Goal: Transaction & Acquisition: Purchase product/service

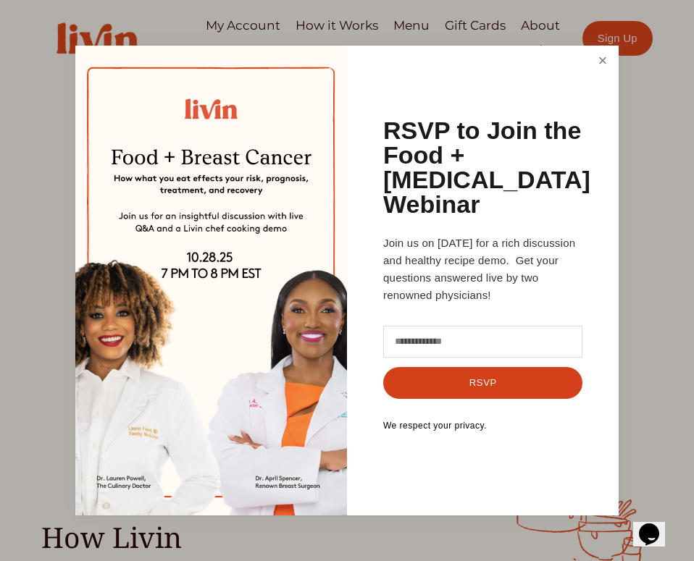
click at [606, 72] on link "Close" at bounding box center [603, 61] width 28 height 27
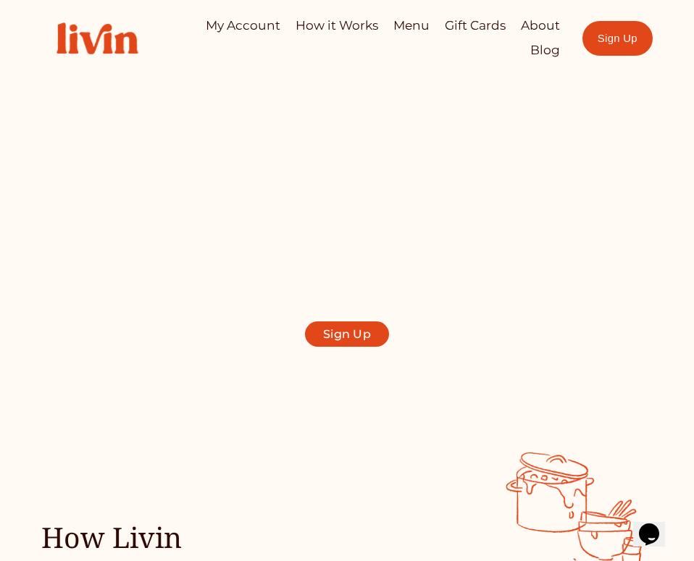
click at [242, 25] on link "My Account" at bounding box center [243, 25] width 75 height 25
drag, startPoint x: 237, startPoint y: 25, endPoint x: 217, endPoint y: 20, distance: 20.9
click at [217, 20] on link "My Account" at bounding box center [243, 25] width 75 height 25
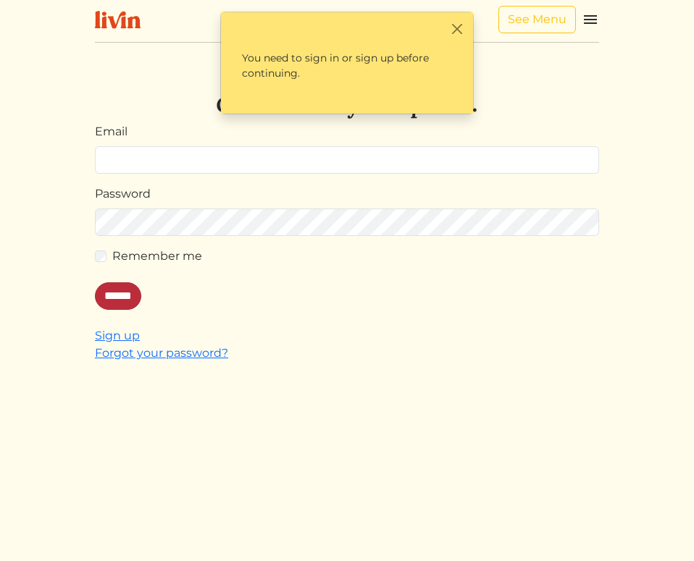
type input "**********"
click at [130, 296] on input "******" at bounding box center [118, 297] width 46 height 28
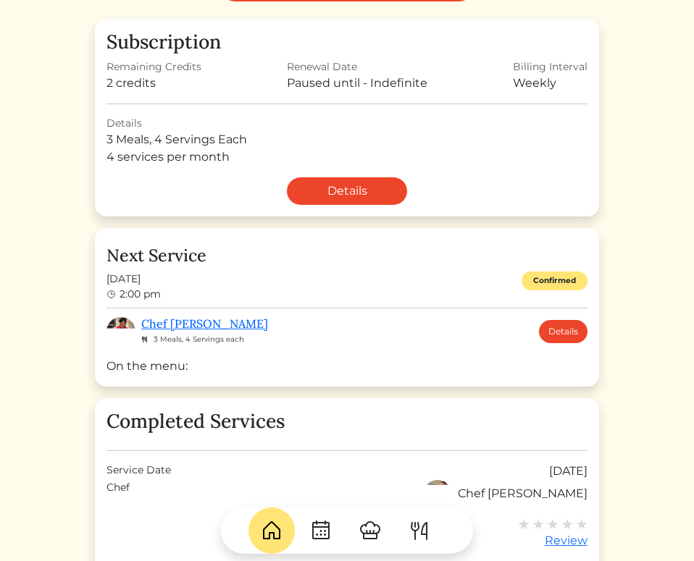
scroll to position [243, 0]
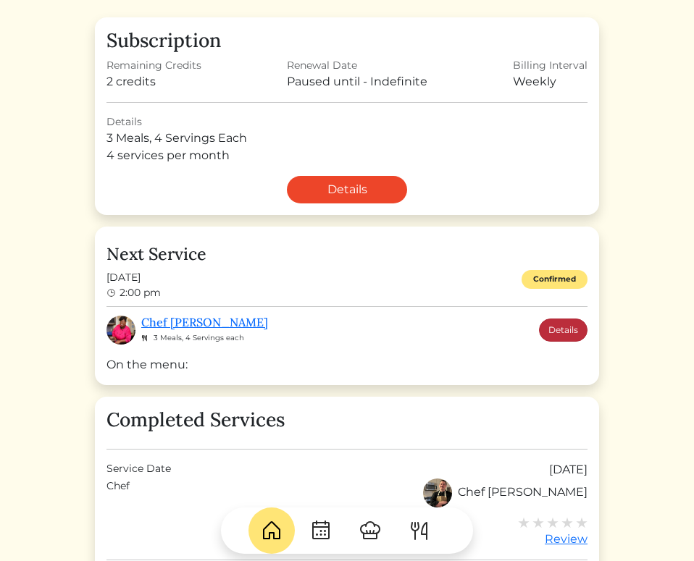
click at [582, 330] on link "Details" at bounding box center [563, 330] width 49 height 23
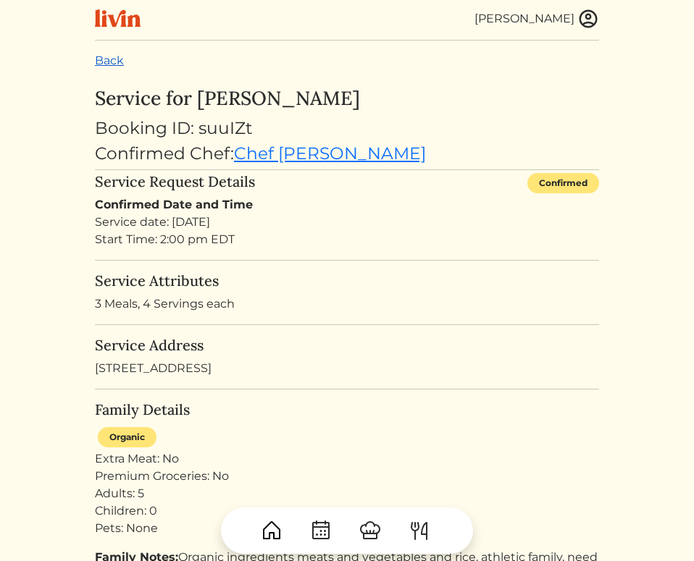
click at [99, 61] on link "Back" at bounding box center [109, 61] width 29 height 14
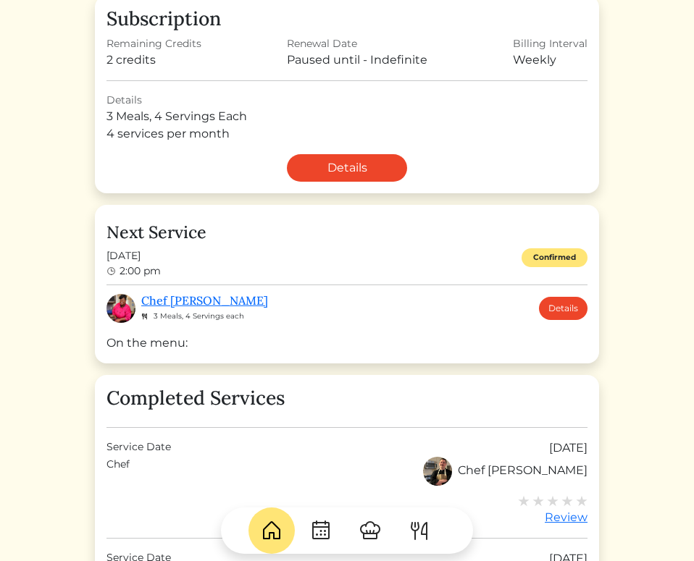
scroll to position [267, 0]
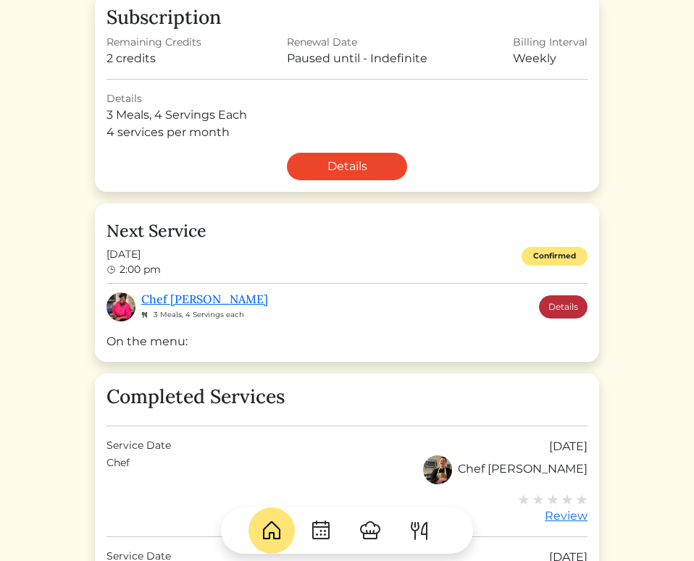
click at [561, 306] on link "Details" at bounding box center [563, 307] width 49 height 23
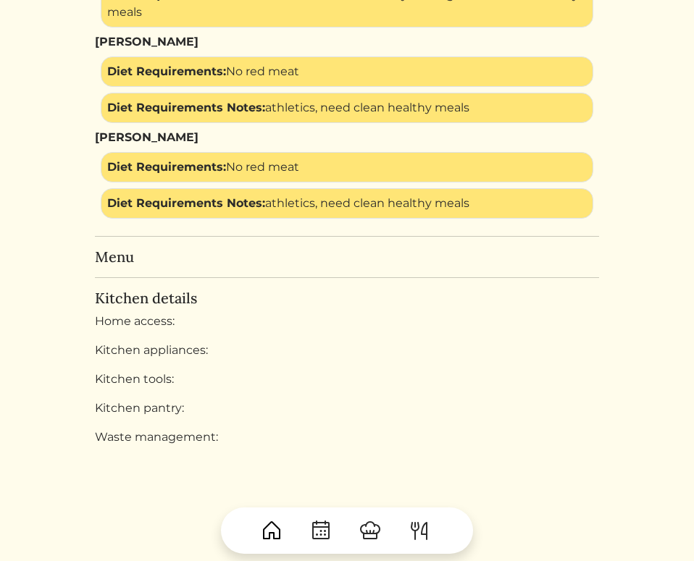
scroll to position [1053, 0]
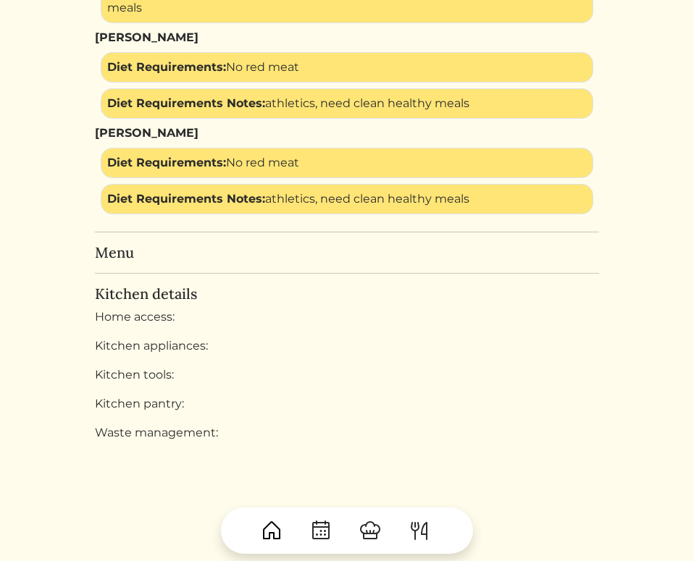
click at [126, 245] on h5 "Menu" at bounding box center [347, 252] width 504 height 17
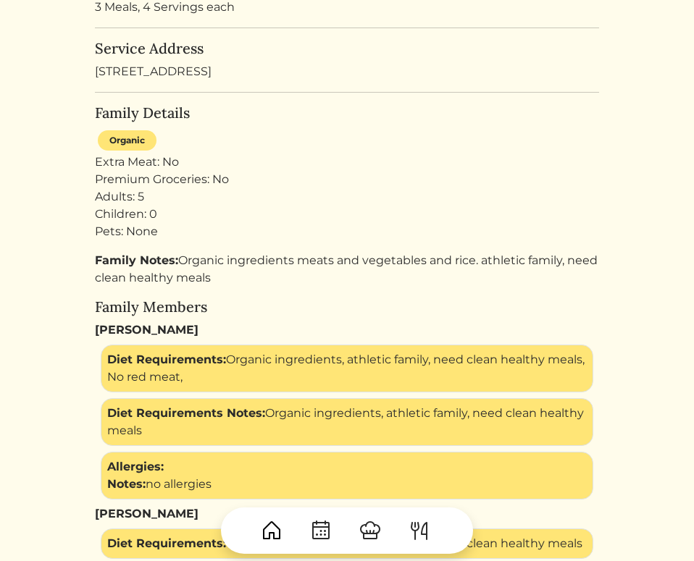
scroll to position [0, 0]
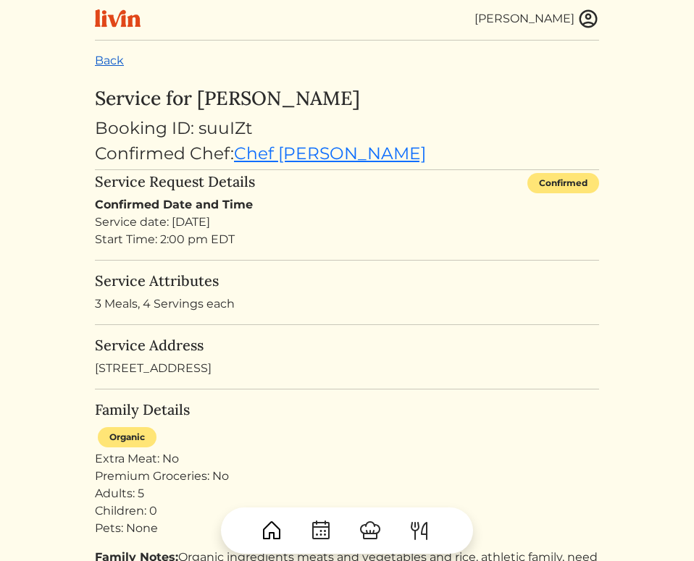
click at [108, 63] on link "Back" at bounding box center [109, 61] width 29 height 14
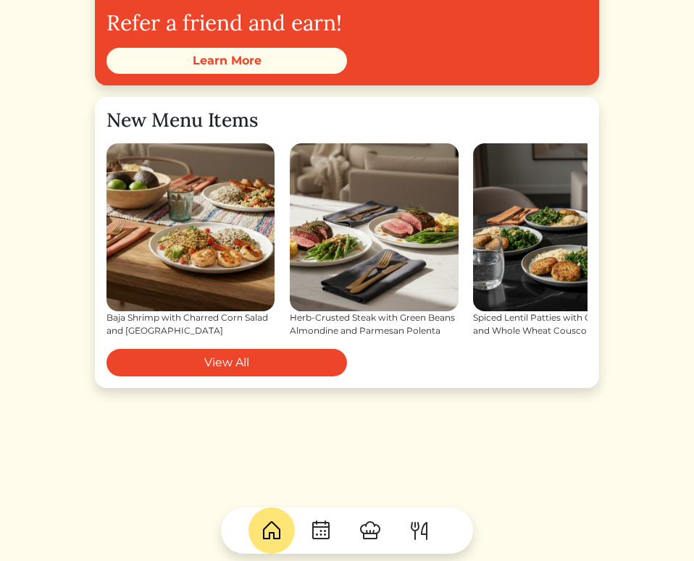
scroll to position [1428, 0]
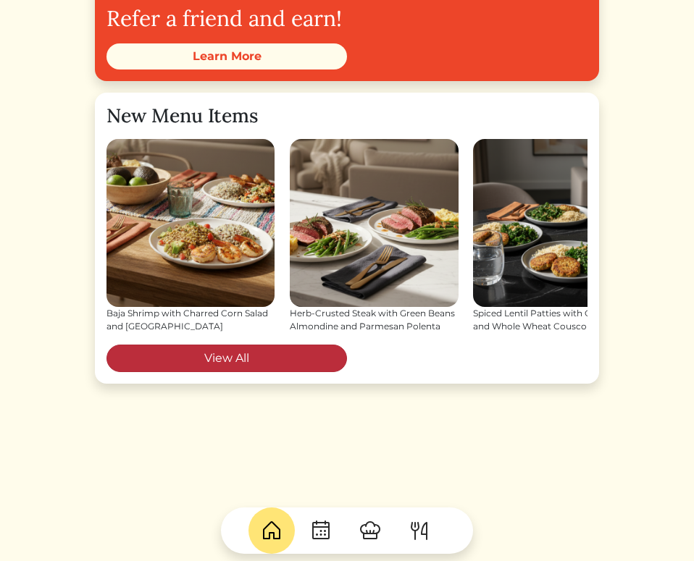
click at [210, 358] on link "View All" at bounding box center [226, 359] width 240 height 28
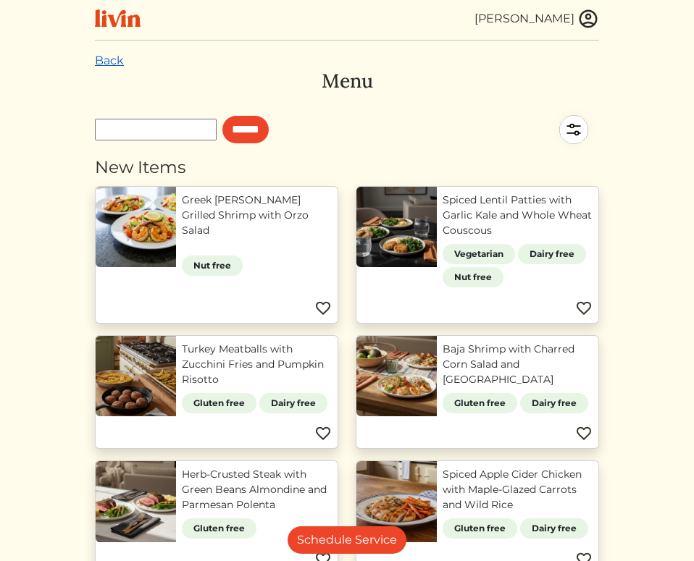
click at [115, 66] on link "Back" at bounding box center [109, 61] width 29 height 14
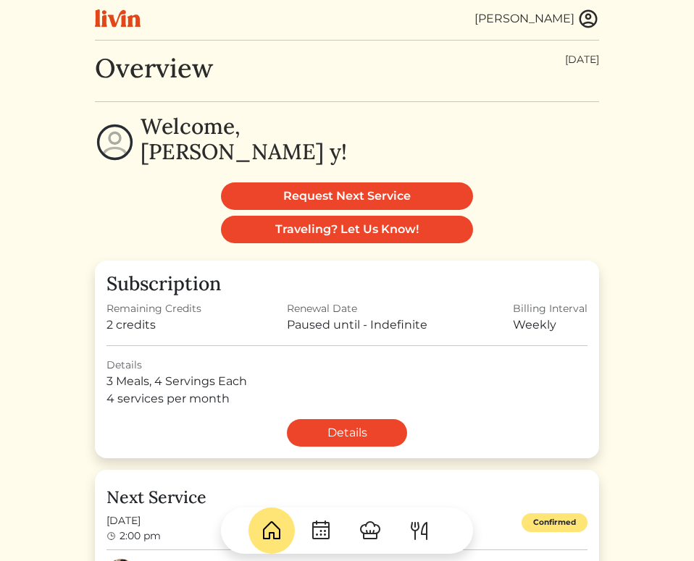
click at [425, 528] on img at bounding box center [419, 530] width 23 height 23
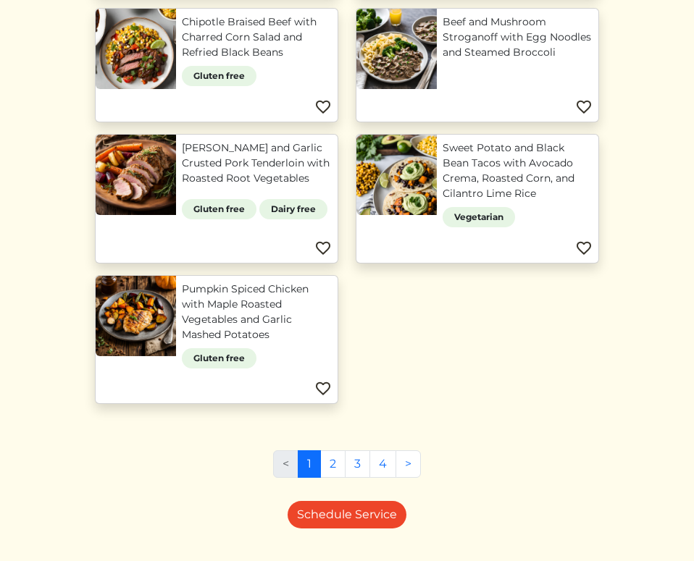
scroll to position [977, 0]
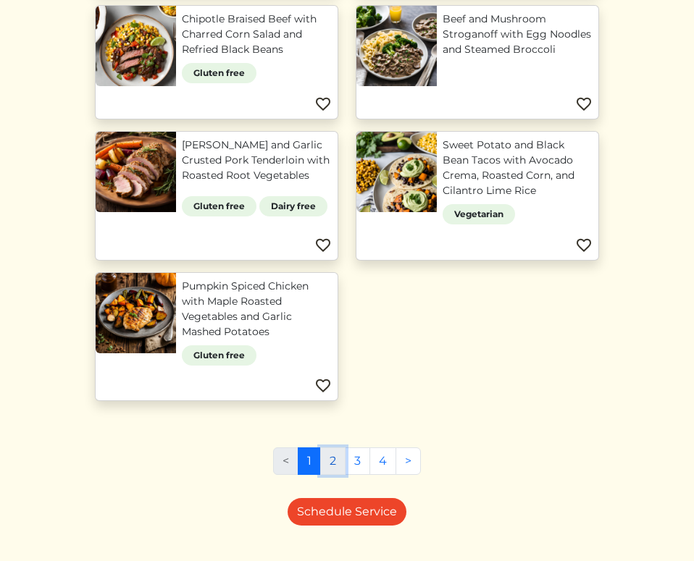
click at [338, 463] on link "2" at bounding box center [332, 462] width 25 height 28
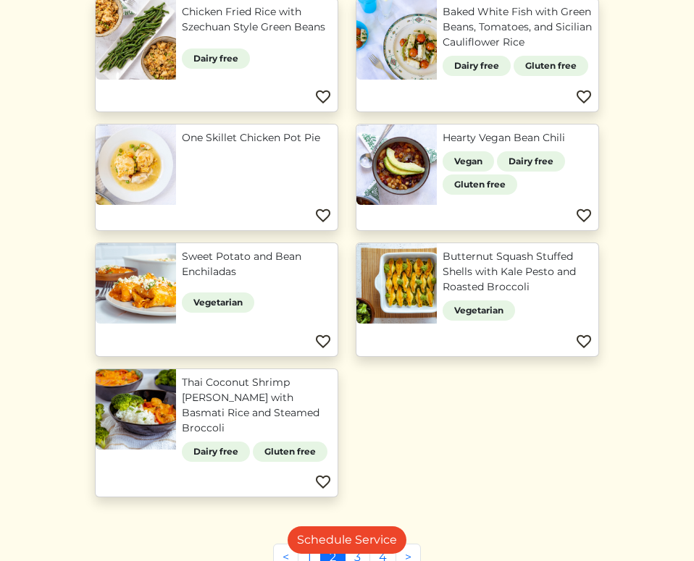
scroll to position [866, 0]
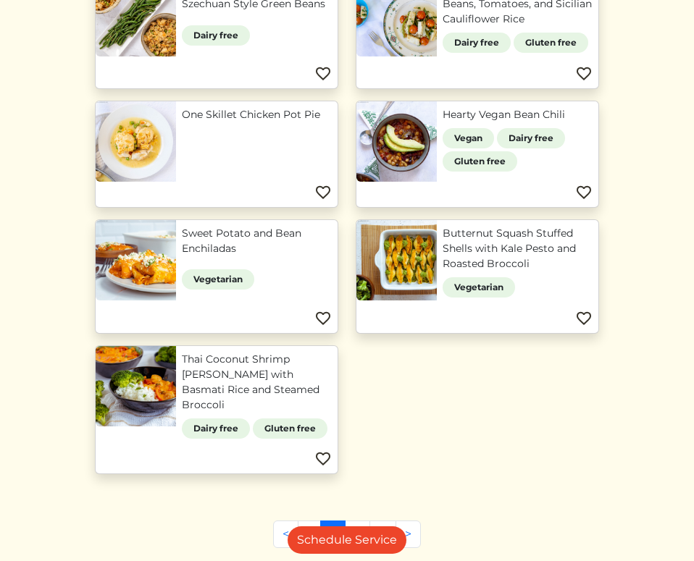
click at [271, 352] on link "Thai Coconut Shrimp Curry with Basmati Rice and Steamed Broccoli" at bounding box center [257, 382] width 150 height 61
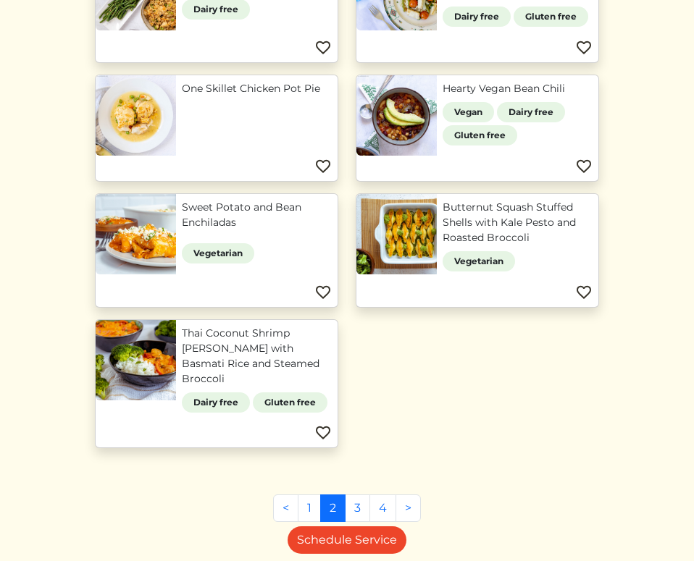
scroll to position [832, 0]
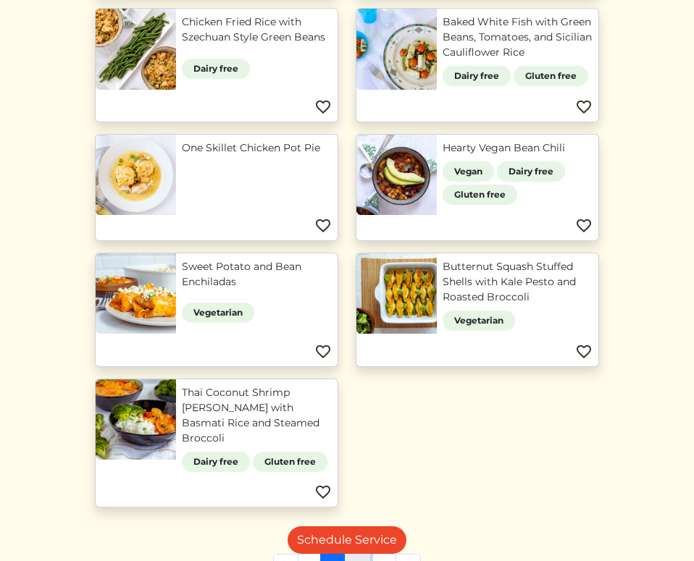
click at [354, 554] on link "3" at bounding box center [357, 568] width 25 height 28
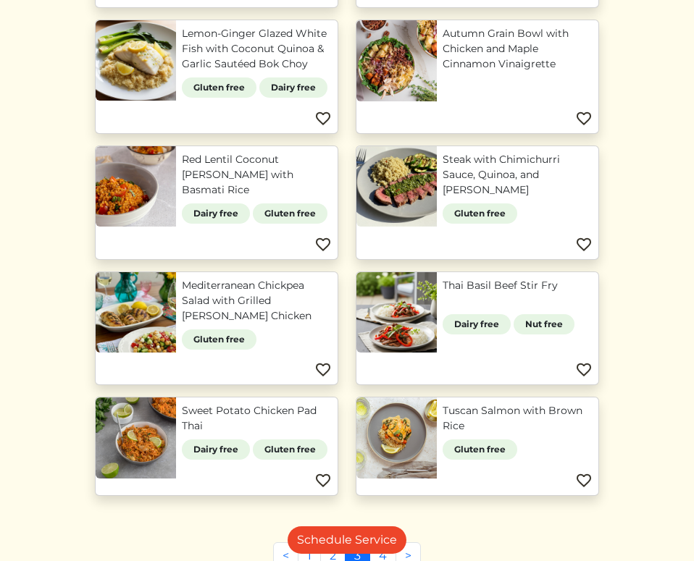
scroll to position [283, 0]
